Goal: Information Seeking & Learning: Learn about a topic

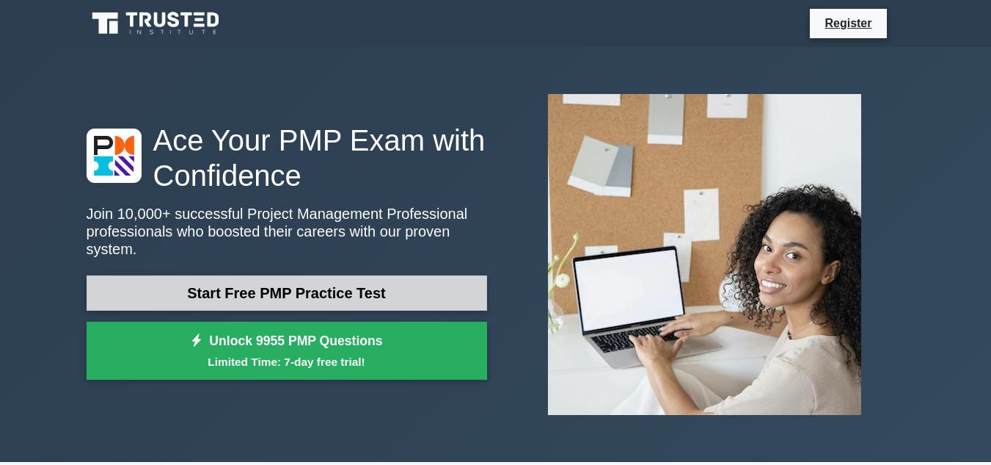
click at [330, 284] on link "Start Free PMP Practice Test" at bounding box center [287, 292] width 401 height 35
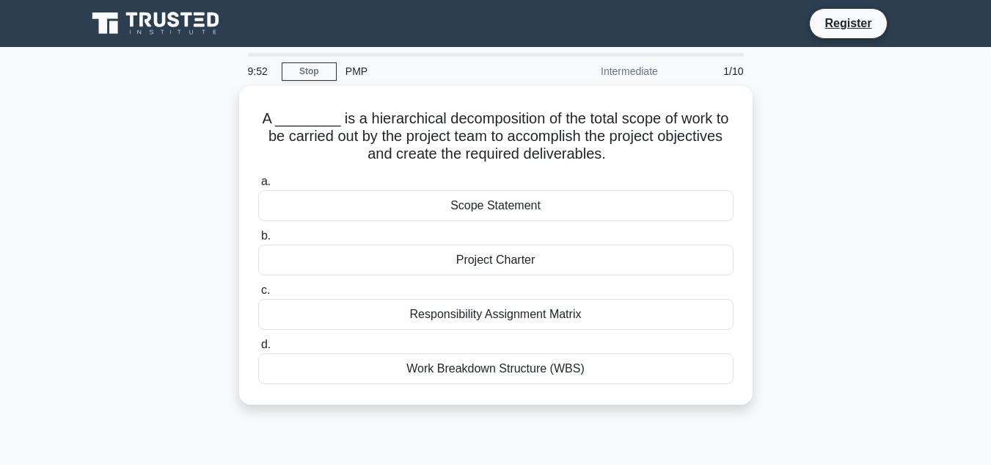
click at [349, 73] on div "PMP" at bounding box center [438, 71] width 202 height 29
click at [360, 71] on div "PMP" at bounding box center [438, 71] width 202 height 29
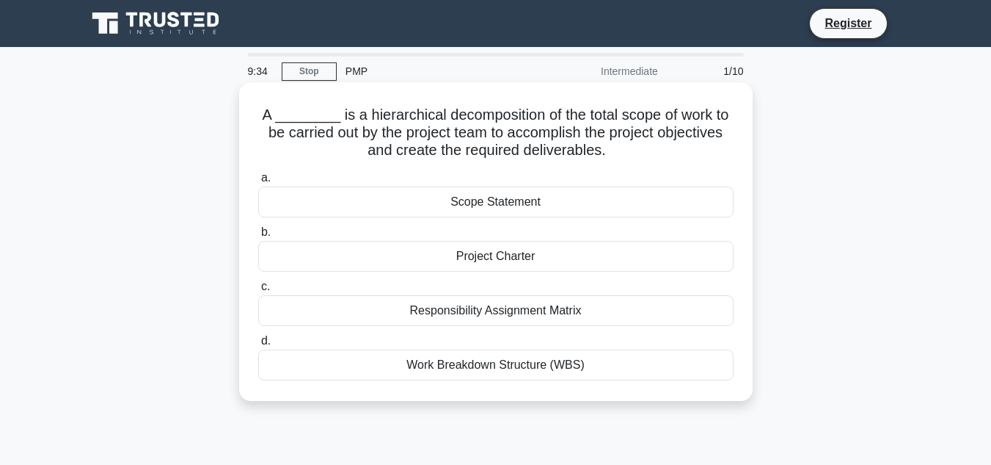
click at [494, 256] on div "Project Charter" at bounding box center [496, 256] width 476 height 31
click at [258, 237] on input "b. Project Charter" at bounding box center [258, 233] width 0 height 10
